Goal: Use online tool/utility: Utilize a website feature to perform a specific function

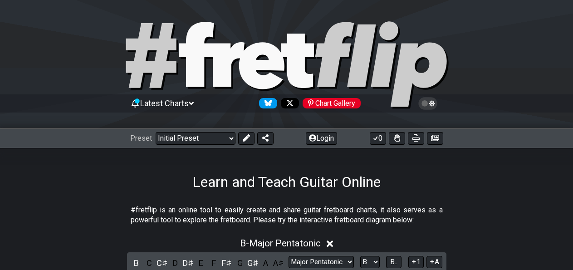
select select "Major Pentatonic"
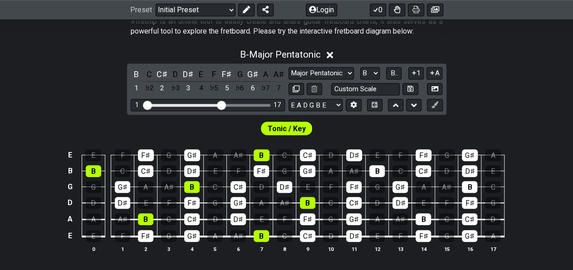
click at [100, 106] on div "B - Major Pentatonic B C C♯ D D♯ E F F♯ G G♯ A A♯ 1 ♭2 2 ♭3 3 4 ♭5 5 ♭6 6 ♭7 7 …" at bounding box center [286, 154] width 573 height 221
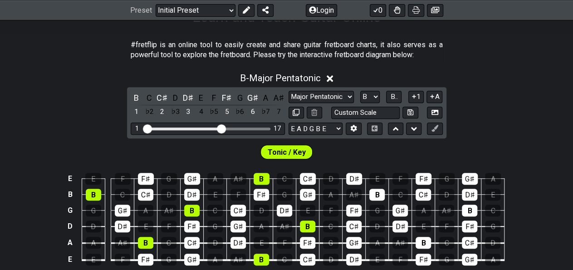
scroll to position [166, 0]
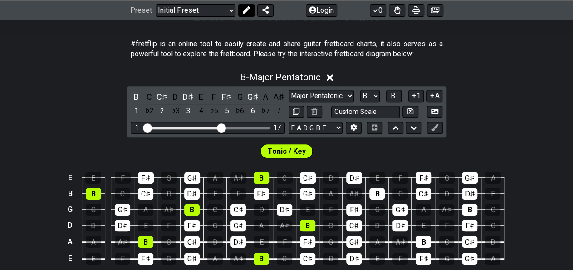
click at [247, 8] on icon at bounding box center [245, 9] width 7 height 7
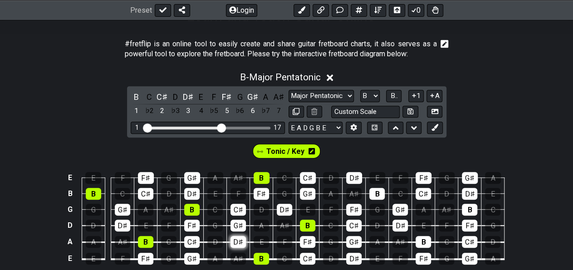
click at [243, 237] on div "D♯" at bounding box center [238, 242] width 15 height 12
click at [243, 241] on div "D♯" at bounding box center [238, 242] width 15 height 12
click at [309, 154] on icon at bounding box center [312, 150] width 6 height 7
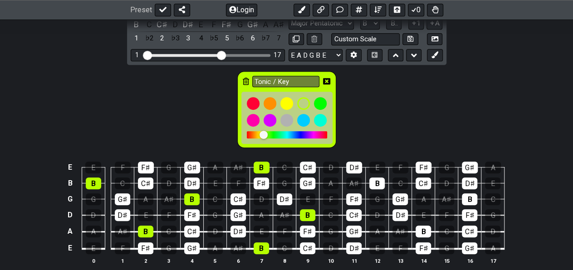
scroll to position [252, 0]
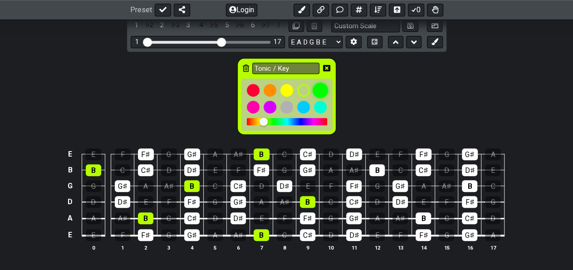
click at [319, 88] on div at bounding box center [320, 90] width 15 height 15
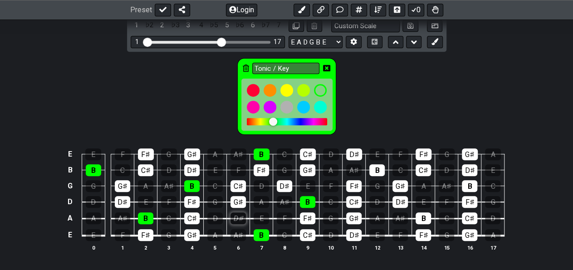
click at [242, 213] on div "D♯" at bounding box center [238, 218] width 15 height 12
click at [244, 215] on div "D♯" at bounding box center [238, 218] width 15 height 12
click at [328, 67] on icon at bounding box center [326, 68] width 7 height 6
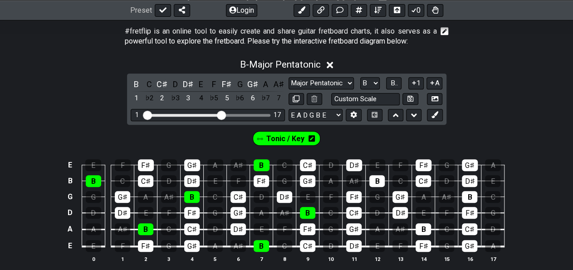
scroll to position [222, 0]
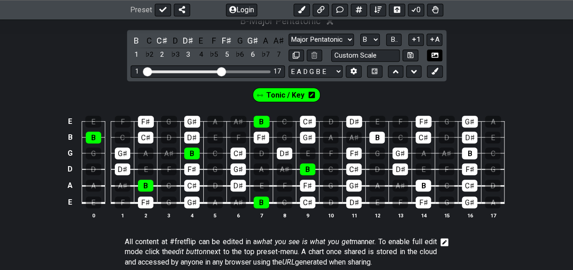
click at [435, 56] on icon at bounding box center [435, 55] width 7 height 7
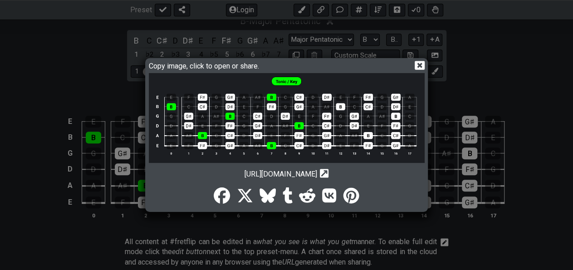
click at [419, 66] on icon at bounding box center [420, 65] width 10 height 10
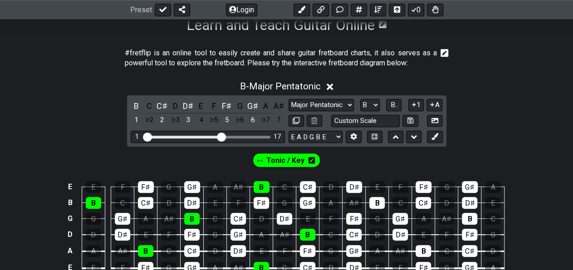
scroll to position [128, 0]
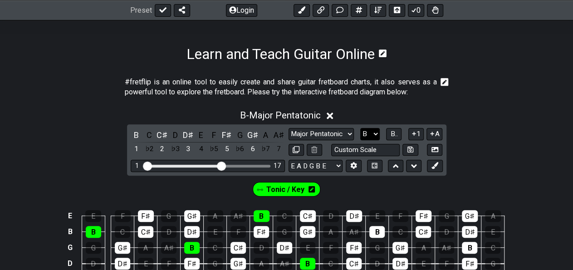
click at [360, 128] on select "A♭ A A♯ B♭ B C C♯ D♭ D D♯ E♭ E F F♯ G♭ G G♯" at bounding box center [370, 134] width 20 height 12
select select "E"
click option "E" at bounding box center [0, 0] width 0 height 0
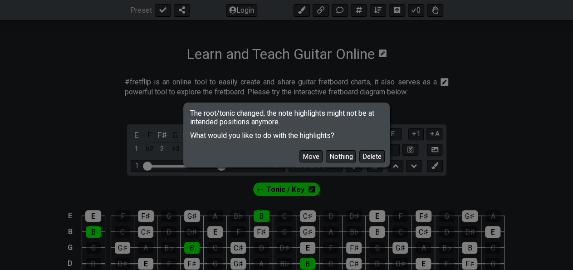
click at [317, 149] on div "Move Nothing Delete" at bounding box center [286, 153] width 203 height 26
click at [318, 154] on button "Move" at bounding box center [310, 156] width 23 height 12
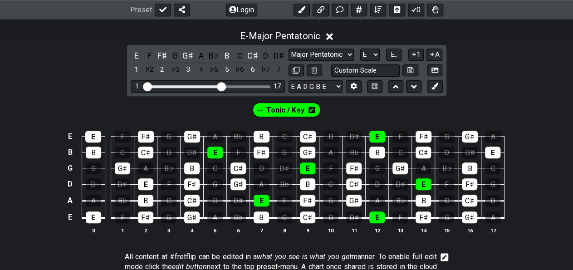
scroll to position [222, 0]
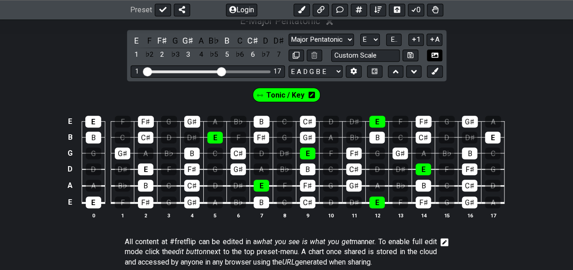
click at [435, 54] on icon at bounding box center [435, 55] width 7 height 5
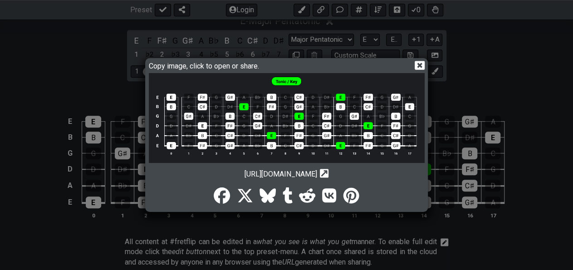
click at [419, 64] on icon at bounding box center [420, 65] width 10 height 10
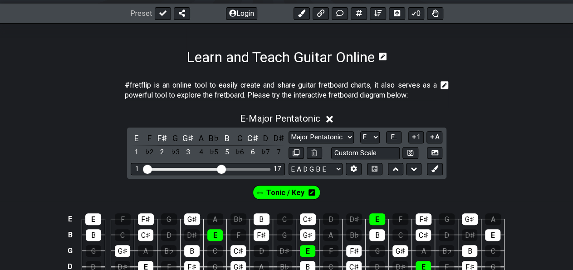
scroll to position [175, 0]
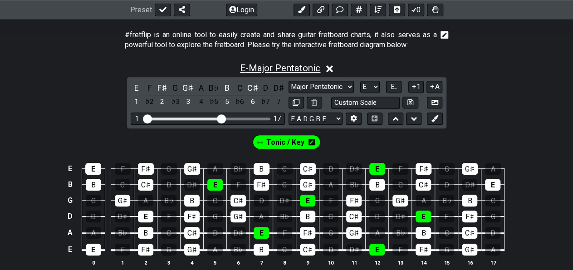
click at [314, 70] on span "E - Major Pentatonic" at bounding box center [280, 68] width 80 height 11
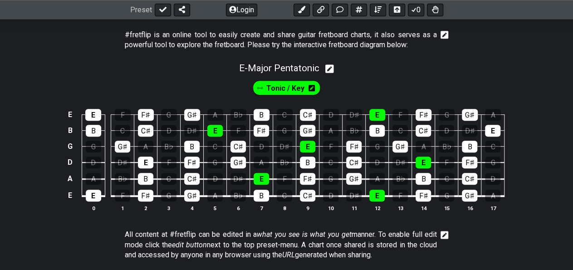
scroll to position [81, 0]
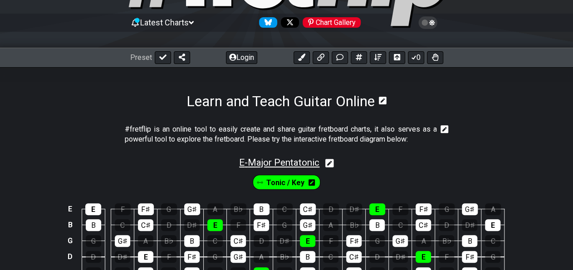
click at [308, 157] on span "E - Major Pentatonic" at bounding box center [279, 162] width 80 height 11
select select "Major Pentatonic"
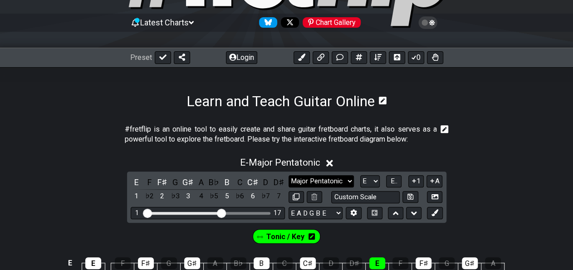
click at [289, 175] on select "Minor Pentatonic Click to edit Minor Pentatonic Major Pentatonic Minor Blues Ma…" at bounding box center [321, 181] width 65 height 12
click at [360, 175] on select "A♭ A A♯ B♭ B C C♯ D♭ D D♯ E♭ E F F♯ G♭ G G♯" at bounding box center [370, 181] width 20 height 12
select select "B"
click option "B" at bounding box center [0, 0] width 0 height 0
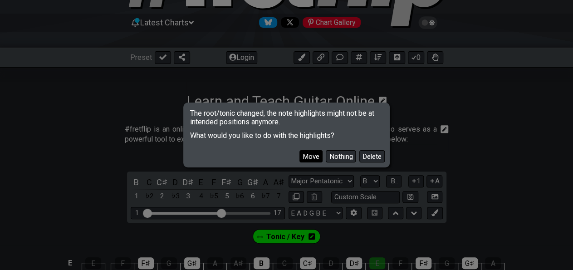
click at [316, 157] on button "Move" at bounding box center [310, 156] width 23 height 12
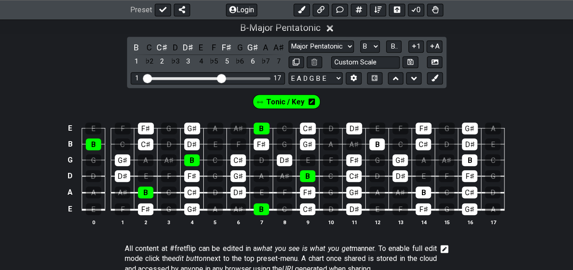
scroll to position [222, 0]
